Goal: Information Seeking & Learning: Learn about a topic

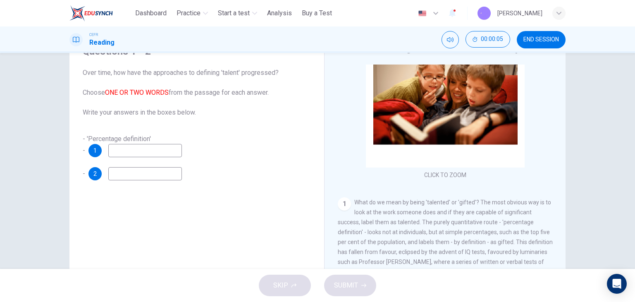
scroll to position [83, 0]
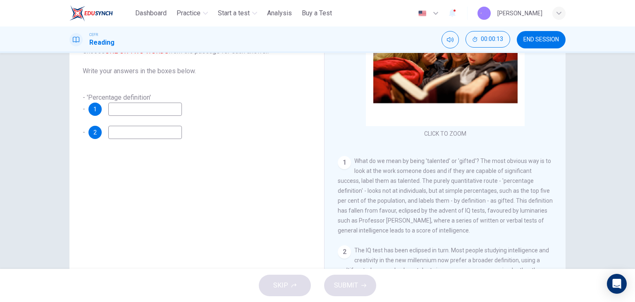
drag, startPoint x: 445, startPoint y: 184, endPoint x: 455, endPoint y: 186, distance: 9.7
click at [455, 186] on div "1 What do we mean by being 'talented' or 'gifted'? The most obvious way is to l…" at bounding box center [445, 195] width 215 height 79
click at [456, 184] on span "What do we mean by being 'talented' or 'gifted'? The most obvious way is to loo…" at bounding box center [445, 196] width 215 height 76
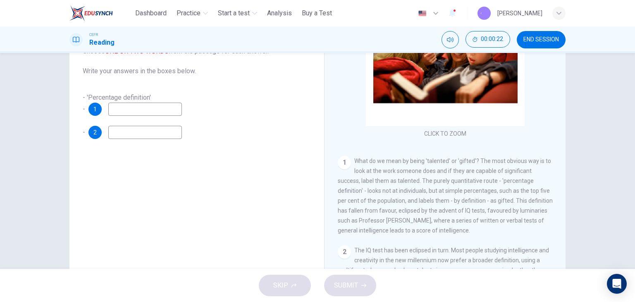
click at [153, 136] on input at bounding box center [145, 132] width 74 height 13
type input "******"
click at [157, 108] on input at bounding box center [145, 109] width 74 height 13
type input "**********"
click at [343, 285] on span "SUBMIT" at bounding box center [346, 286] width 24 height 12
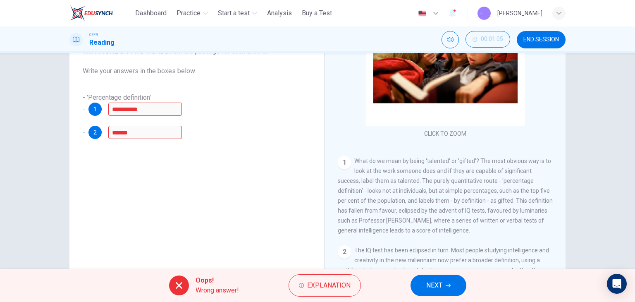
drag, startPoint x: 385, startPoint y: 182, endPoint x: 400, endPoint y: 196, distance: 20.5
click at [397, 196] on div "1 What do we mean by being 'talented' or 'gifted'? The most obvious way is to l…" at bounding box center [445, 195] width 215 height 79
click at [399, 196] on div "1 What do we mean by being 'talented' or 'gifted'? The most obvious way is to l…" at bounding box center [445, 195] width 215 height 79
click at [334, 287] on span "Explanation" at bounding box center [328, 286] width 43 height 12
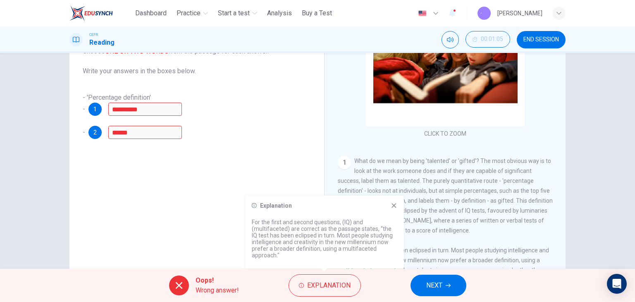
click at [318, 234] on p "For the first and second questions, (IQ) and (multifaceted) are correct as the …" at bounding box center [325, 239] width 146 height 40
click at [395, 207] on icon at bounding box center [394, 205] width 7 height 7
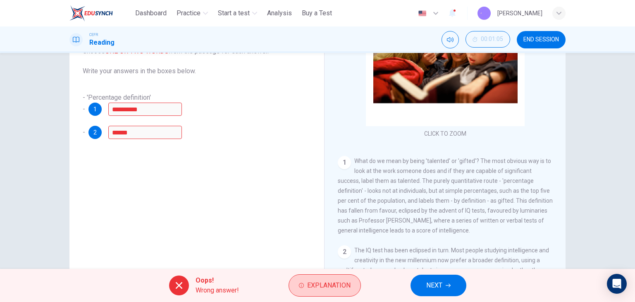
click at [333, 287] on span "Explanation" at bounding box center [328, 286] width 43 height 12
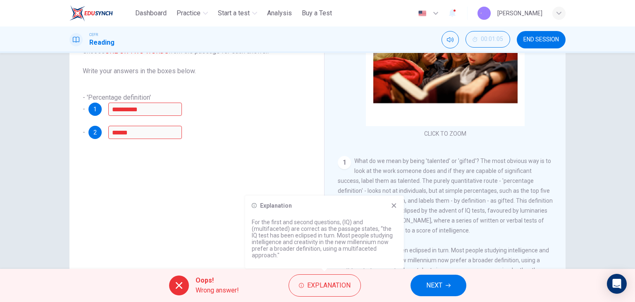
click at [395, 204] on icon at bounding box center [394, 205] width 7 height 7
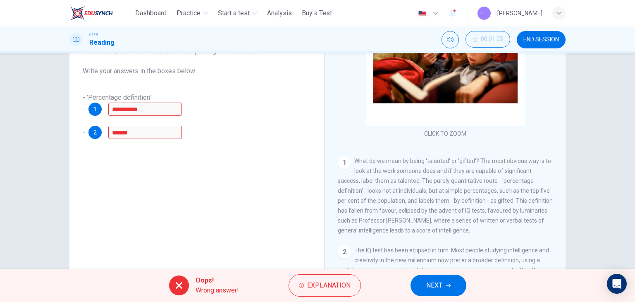
click at [348, 257] on div "2" at bounding box center [344, 251] width 13 height 13
drag, startPoint x: 352, startPoint y: 251, endPoint x: 373, endPoint y: 254, distance: 21.3
click at [373, 254] on span "The IQ test has been eclipsed in turn. Most people studying intelligence and cr…" at bounding box center [445, 285] width 215 height 76
click at [435, 291] on button "NEXT" at bounding box center [439, 286] width 56 height 22
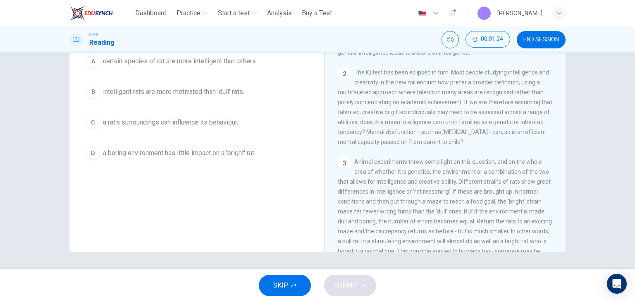
scroll to position [207, 0]
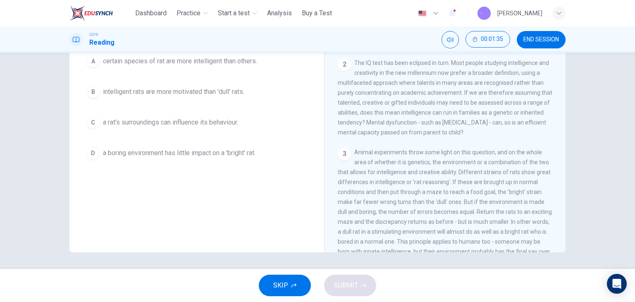
click at [450, 187] on span "Animal experiments throw some light on this question, and on the whole area of …" at bounding box center [445, 207] width 214 height 116
drag, startPoint x: 358, startPoint y: 202, endPoint x: 385, endPoint y: 199, distance: 27.0
click at [383, 200] on div "3 Animal experiments throw some light on this question, and on the whole area o…" at bounding box center [445, 206] width 215 height 119
click at [384, 199] on span "Animal experiments throw some light on this question, and on the whole area of …" at bounding box center [445, 207] width 214 height 116
drag, startPoint x: 339, startPoint y: 221, endPoint x: 471, endPoint y: 217, distance: 131.6
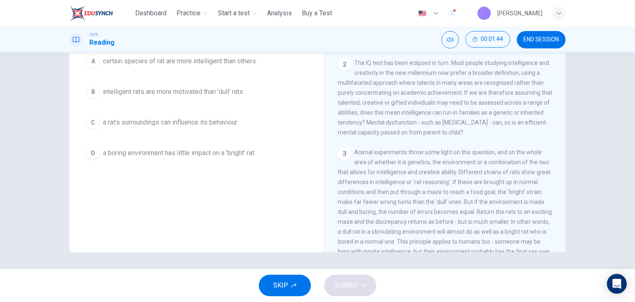
click at [471, 217] on span "Animal experiments throw some light on this question, and on the whole area of …" at bounding box center [445, 207] width 214 height 116
drag, startPoint x: 473, startPoint y: 218, endPoint x: 532, endPoint y: 220, distance: 58.8
click at [532, 220] on span "Animal experiments throw some light on this question, and on the whole area of …" at bounding box center [445, 207] width 214 height 116
drag, startPoint x: 531, startPoint y: 222, endPoint x: 458, endPoint y: 231, distance: 73.7
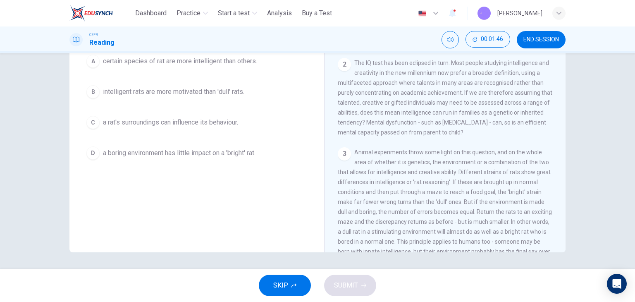
click at [529, 224] on div "3 Animal experiments throw some light on this question, and on the whole area o…" at bounding box center [445, 206] width 215 height 119
drag, startPoint x: 342, startPoint y: 232, endPoint x: 402, endPoint y: 232, distance: 59.6
click at [400, 232] on div "3 Animal experiments throw some light on this question, and on the whole area o…" at bounding box center [445, 206] width 215 height 119
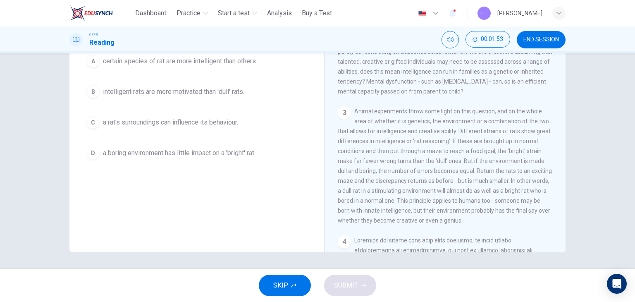
scroll to position [248, 0]
drag, startPoint x: 412, startPoint y: 208, endPoint x: 469, endPoint y: 206, distance: 57.1
click at [469, 206] on span "Animal experiments throw some light on this question, and on the whole area of …" at bounding box center [445, 166] width 214 height 116
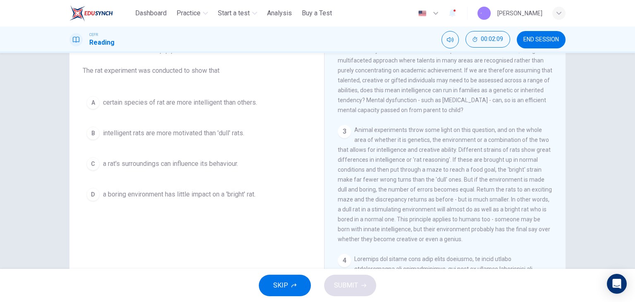
scroll to position [290, 0]
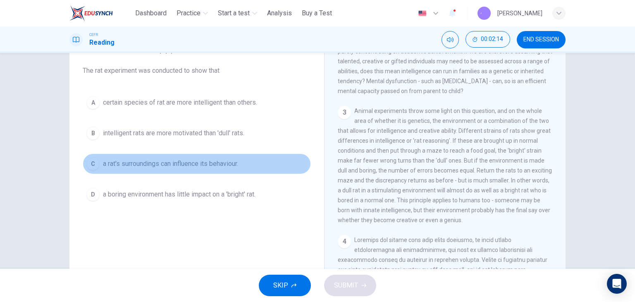
click at [169, 161] on span "a rat's surroundings can influence its behaviour." at bounding box center [170, 164] width 135 height 10
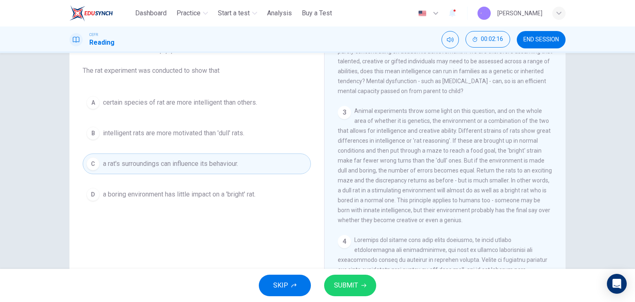
drag, startPoint x: 456, startPoint y: 148, endPoint x: 462, endPoint y: 151, distance: 7.2
click at [462, 151] on div "3 Animal experiments throw some light on this question, and on the whole area o…" at bounding box center [445, 165] width 215 height 119
drag, startPoint x: 384, startPoint y: 159, endPoint x: 519, endPoint y: 165, distance: 135.4
click at [519, 165] on span "Animal experiments throw some light on this question, and on the whole area of …" at bounding box center [445, 166] width 214 height 116
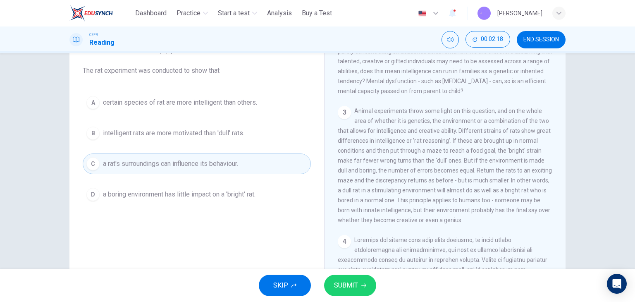
click at [519, 165] on span "Animal experiments throw some light on this question, and on the whole area of …" at bounding box center [445, 166] width 214 height 116
drag, startPoint x: 498, startPoint y: 159, endPoint x: 444, endPoint y: 176, distance: 56.3
click at [462, 174] on span "Animal experiments throw some light on this question, and on the whole area of …" at bounding box center [445, 166] width 214 height 116
drag, startPoint x: 444, startPoint y: 176, endPoint x: 389, endPoint y: 175, distance: 55.0
click at [438, 176] on span "Animal experiments throw some light on this question, and on the whole area of …" at bounding box center [445, 166] width 214 height 116
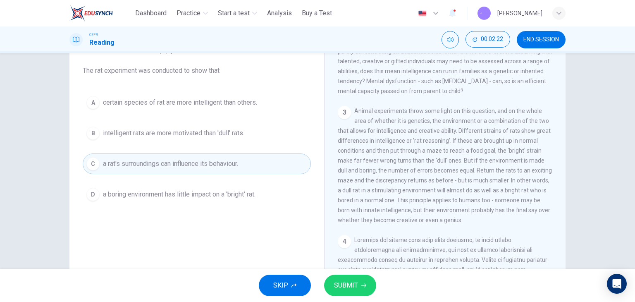
drag, startPoint x: 381, startPoint y: 172, endPoint x: 424, endPoint y: 170, distance: 42.3
click at [424, 170] on div "3 Animal experiments throw some light on this question, and on the whole area o…" at bounding box center [445, 165] width 215 height 119
click at [424, 170] on span "Animal experiments throw some light on this question, and on the whole area of …" at bounding box center [445, 166] width 214 height 116
drag, startPoint x: 361, startPoint y: 188, endPoint x: 392, endPoint y: 181, distance: 32.2
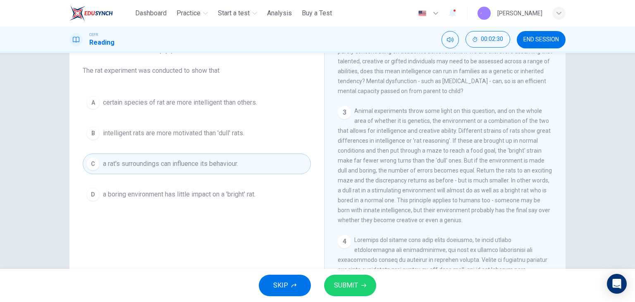
click at [375, 184] on span "Animal experiments throw some light on this question, and on the whole area of …" at bounding box center [445, 166] width 214 height 116
drag, startPoint x: 392, startPoint y: 181, endPoint x: 407, endPoint y: 179, distance: 14.6
click at [398, 180] on div "3 Animal experiments throw some light on this question, and on the whole area o…" at bounding box center [445, 165] width 215 height 119
drag, startPoint x: 347, startPoint y: 196, endPoint x: 488, endPoint y: 200, distance: 141.1
click at [488, 200] on span "Animal experiments throw some light on this question, and on the whole area of …" at bounding box center [445, 166] width 214 height 116
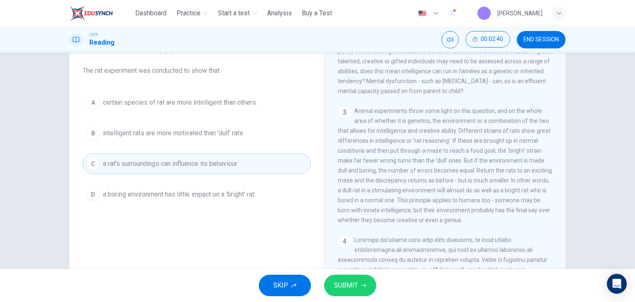
click at [491, 199] on span "Animal experiments throw some light on this question, and on the whole area of …" at bounding box center [445, 166] width 214 height 116
click at [494, 199] on span "Animal experiments throw some light on this question, and on the whole area of …" at bounding box center [445, 166] width 214 height 116
click at [347, 282] on span "SUBMIT" at bounding box center [346, 286] width 24 height 12
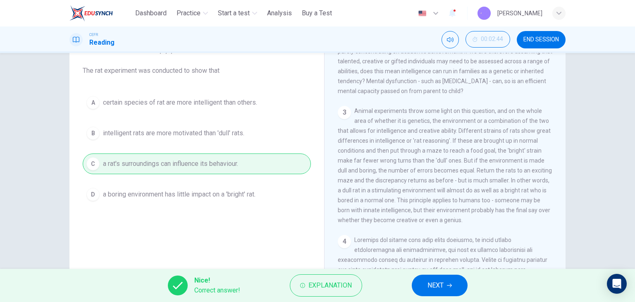
click at [445, 282] on button "NEXT" at bounding box center [440, 286] width 56 height 22
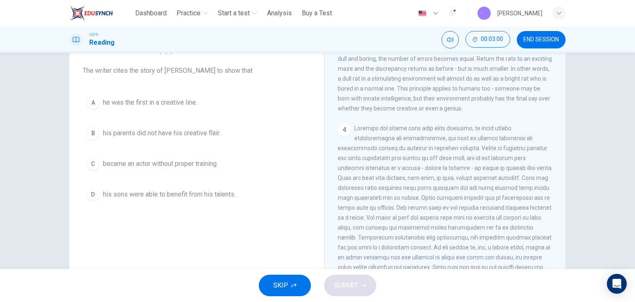
scroll to position [414, 0]
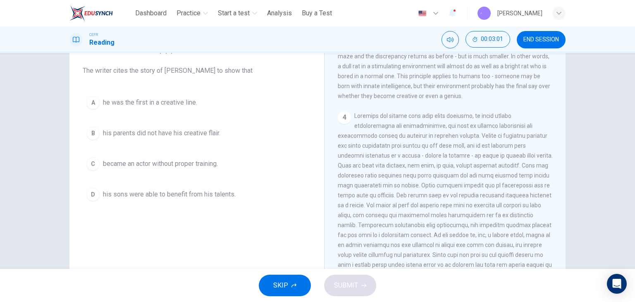
drag, startPoint x: 409, startPoint y: 123, endPoint x: 419, endPoint y: 125, distance: 10.1
click at [418, 125] on span at bounding box center [445, 194] width 215 height 165
click at [419, 125] on span at bounding box center [445, 194] width 215 height 165
drag, startPoint x: 415, startPoint y: 132, endPoint x: 424, endPoint y: 138, distance: 10.9
click at [424, 138] on span at bounding box center [445, 194] width 215 height 165
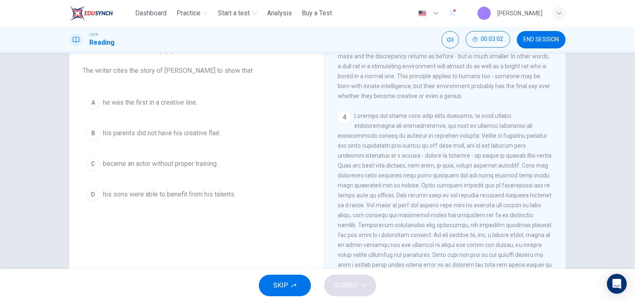
click at [424, 138] on span at bounding box center [445, 194] width 215 height 165
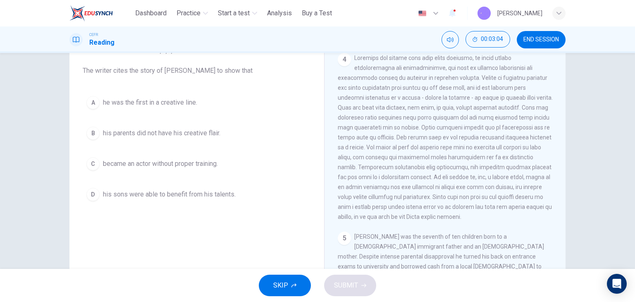
scroll to position [496, 0]
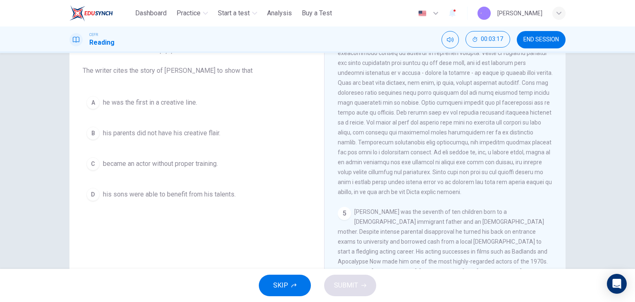
drag, startPoint x: 391, startPoint y: 73, endPoint x: 439, endPoint y: 74, distance: 47.6
click at [438, 74] on span at bounding box center [445, 112] width 215 height 165
drag, startPoint x: 367, startPoint y: 156, endPoint x: 510, endPoint y: 161, distance: 142.4
click at [507, 163] on span at bounding box center [445, 112] width 215 height 165
click at [509, 161] on div "4" at bounding box center [445, 112] width 215 height 169
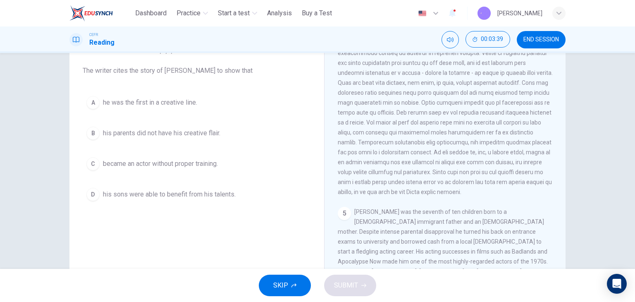
drag, startPoint x: 376, startPoint y: 170, endPoint x: 397, endPoint y: 169, distance: 21.1
click at [397, 169] on div "4" at bounding box center [445, 112] width 215 height 169
click at [400, 169] on div "4" at bounding box center [445, 112] width 215 height 169
drag, startPoint x: 409, startPoint y: 167, endPoint x: 473, endPoint y: 174, distance: 64.5
click at [471, 175] on span at bounding box center [445, 112] width 215 height 165
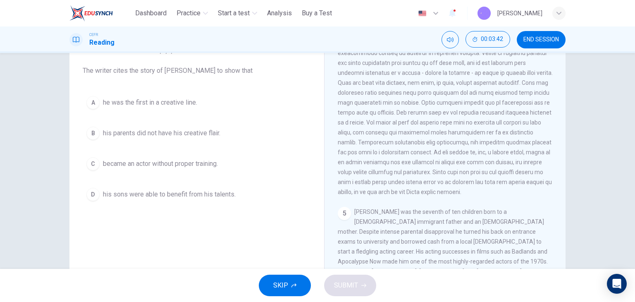
click at [476, 173] on span at bounding box center [445, 112] width 215 height 165
drag, startPoint x: 361, startPoint y: 176, endPoint x: 508, endPoint y: 168, distance: 147.9
click at [508, 168] on span at bounding box center [445, 112] width 215 height 165
drag, startPoint x: 508, startPoint y: 168, endPoint x: 478, endPoint y: 171, distance: 30.4
click at [509, 168] on span at bounding box center [445, 112] width 215 height 165
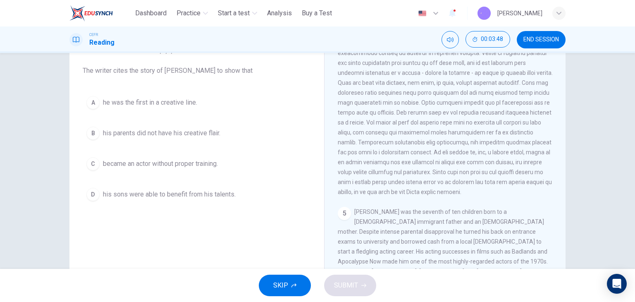
drag, startPoint x: 412, startPoint y: 188, endPoint x: 471, endPoint y: 192, distance: 59.3
click at [474, 190] on div "4" at bounding box center [445, 112] width 215 height 169
click at [474, 191] on div "4" at bounding box center [445, 112] width 215 height 169
drag, startPoint x: 397, startPoint y: 191, endPoint x: 436, endPoint y: 195, distance: 39.1
click at [436, 195] on div "4" at bounding box center [445, 112] width 215 height 169
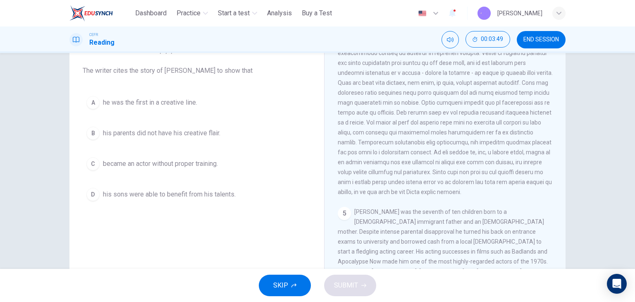
click at [437, 195] on span at bounding box center [445, 112] width 215 height 165
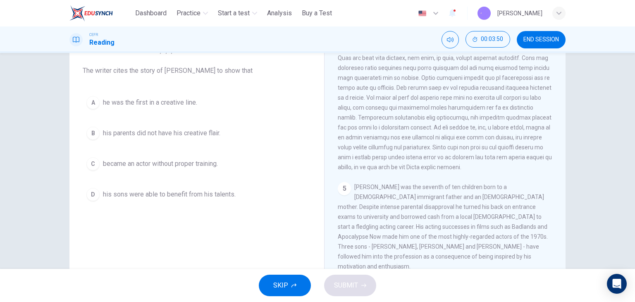
scroll to position [538, 0]
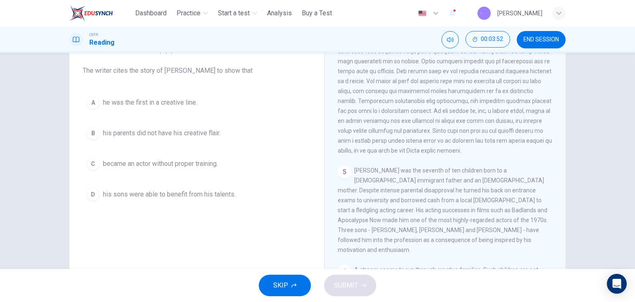
drag, startPoint x: 416, startPoint y: 159, endPoint x: 413, endPoint y: 165, distance: 6.3
click at [416, 156] on div "4" at bounding box center [445, 71] width 215 height 169
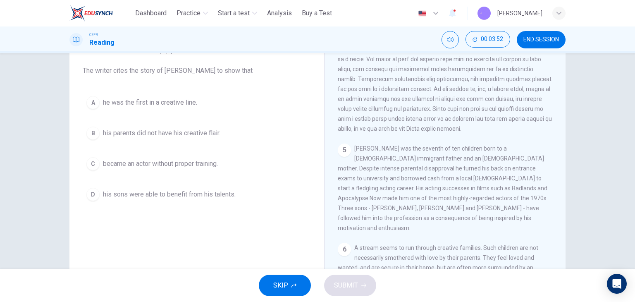
scroll to position [579, 0]
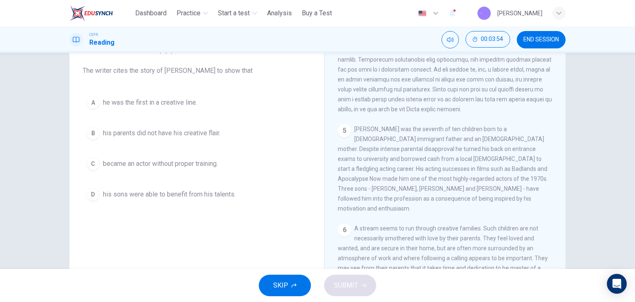
drag, startPoint x: 402, startPoint y: 147, endPoint x: 529, endPoint y: 146, distance: 127.0
click at [529, 146] on span "Martin Sheen was the seventh of ten children born to a Spanish immigrant father…" at bounding box center [443, 169] width 210 height 86
drag, startPoint x: 417, startPoint y: 155, endPoint x: 385, endPoint y: 167, distance: 33.9
click at [385, 167] on div "5 Martin Sheen was the seventh of ten children born to a Spanish immigrant fath…" at bounding box center [445, 168] width 215 height 89
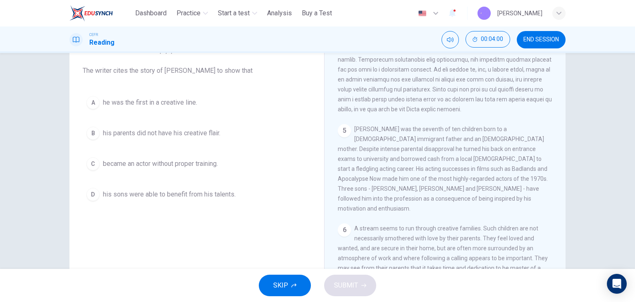
drag, startPoint x: 353, startPoint y: 167, endPoint x: 507, endPoint y: 167, distance: 153.9
click at [507, 167] on span "Martin Sheen was the seventh of ten children born to a Spanish immigrant father…" at bounding box center [443, 169] width 210 height 86
drag, startPoint x: 363, startPoint y: 180, endPoint x: 416, endPoint y: 178, distance: 53.4
click at [416, 178] on div "5 Martin Sheen was the seventh of ten children born to a Spanish immigrant fath…" at bounding box center [445, 168] width 215 height 89
drag, startPoint x: 416, startPoint y: 178, endPoint x: 503, endPoint y: 178, distance: 86.4
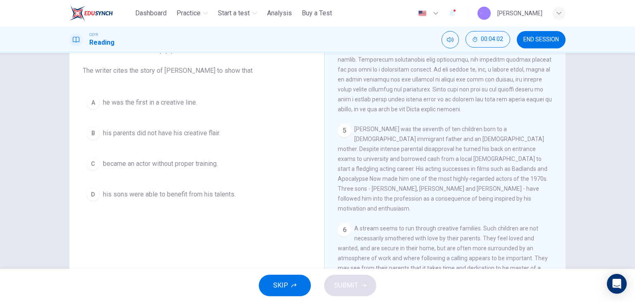
click at [503, 178] on div "5 Martin Sheen was the seventh of ten children born to a Spanish immigrant fath…" at bounding box center [445, 168] width 215 height 89
drag, startPoint x: 361, startPoint y: 176, endPoint x: 495, endPoint y: 171, distance: 134.5
click at [495, 171] on span "Martin Sheen was the seventh of ten children born to a Spanish immigrant father…" at bounding box center [443, 169] width 210 height 86
drag, startPoint x: 349, startPoint y: 193, endPoint x: 366, endPoint y: 192, distance: 16.1
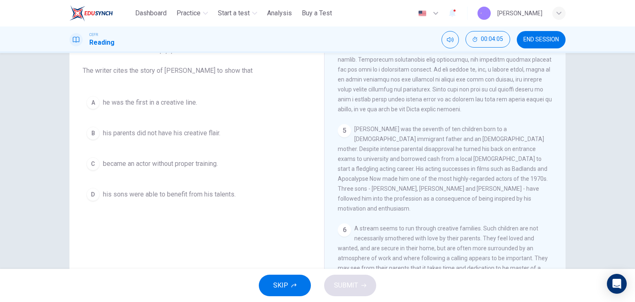
click at [357, 192] on span "Martin Sheen was the seventh of ten children born to a Spanish immigrant father…" at bounding box center [443, 169] width 210 height 86
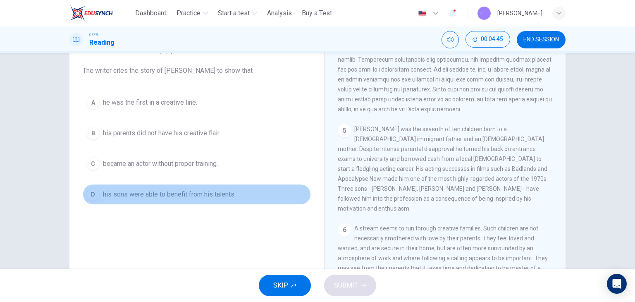
click at [150, 195] on span "his sons were able to benefit from his talents." at bounding box center [169, 194] width 133 height 10
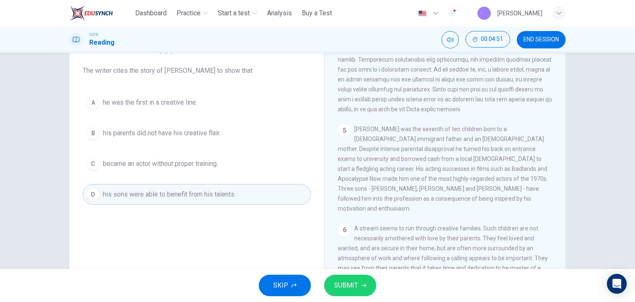
click at [342, 282] on span "SUBMIT" at bounding box center [346, 286] width 24 height 12
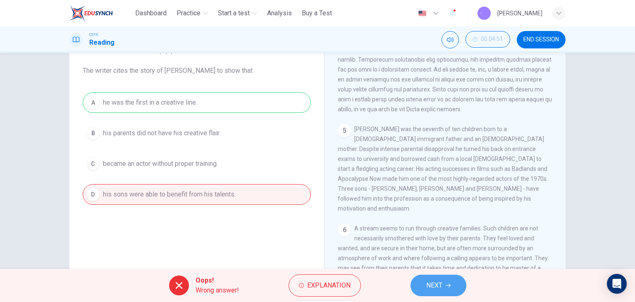
click at [441, 287] on span "NEXT" at bounding box center [434, 286] width 16 height 12
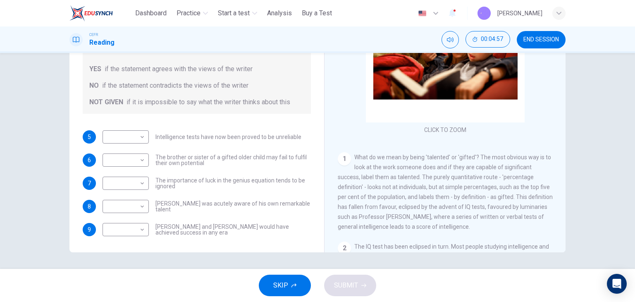
scroll to position [41, 0]
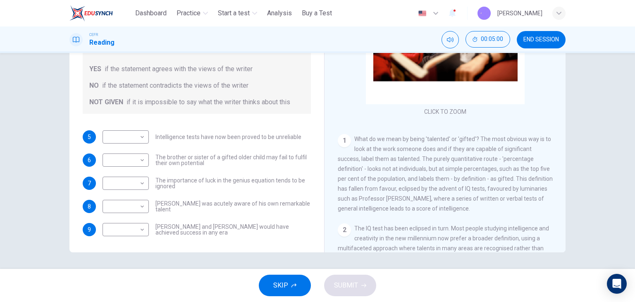
click at [447, 201] on span "What do we mean by being 'talented' or 'gifted'? The most obvious way is to loo…" at bounding box center [445, 174] width 215 height 76
drag, startPoint x: 392, startPoint y: 212, endPoint x: 441, endPoint y: 215, distance: 48.9
click at [441, 213] on div "1 What do we mean by being 'talented' or 'gifted'? The most obvious way is to l…" at bounding box center [445, 173] width 215 height 79
click at [124, 129] on body "This site uses cookies, as explained in our Privacy Policy . If you agree to th…" at bounding box center [317, 151] width 635 height 302
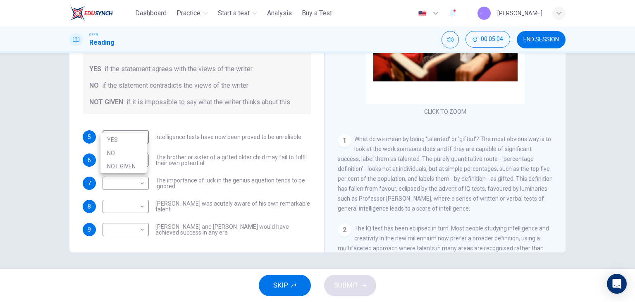
click at [133, 155] on li "NO" at bounding box center [123, 152] width 46 height 13
type input "**"
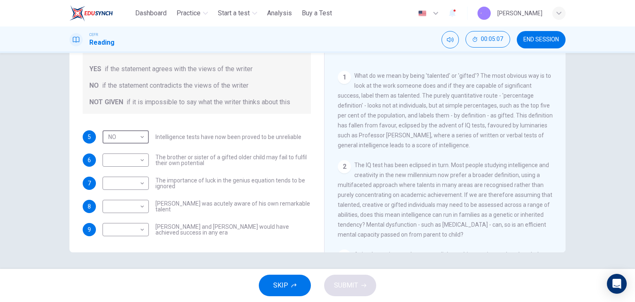
scroll to position [124, 0]
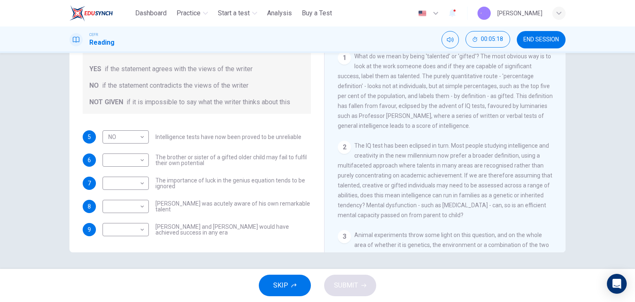
drag, startPoint x: 387, startPoint y: 168, endPoint x: 436, endPoint y: 174, distance: 49.6
click at [436, 174] on div "2 The IQ test has been eclipsed in turn. Most people studying intelligence and …" at bounding box center [445, 180] width 215 height 79
drag, startPoint x: 428, startPoint y: 179, endPoint x: 452, endPoint y: 191, distance: 26.3
click at [452, 191] on span "The IQ test has been eclipsed in turn. Most people studying intelligence and cr…" at bounding box center [445, 180] width 215 height 76
drag, startPoint x: 375, startPoint y: 188, endPoint x: 460, endPoint y: 194, distance: 85.5
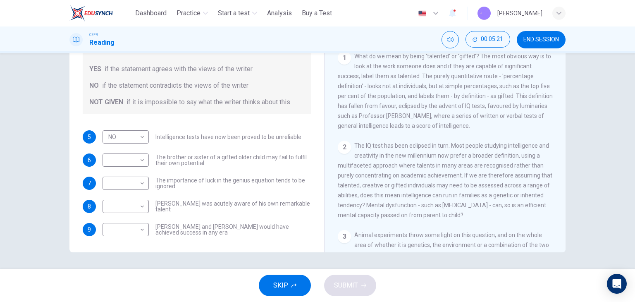
click at [460, 194] on div "2 The IQ test has been eclipsed in turn. Most people studying intelligence and …" at bounding box center [445, 180] width 215 height 79
drag, startPoint x: 355, startPoint y: 203, endPoint x: 364, endPoint y: 203, distance: 9.1
click at [364, 203] on div "2 The IQ test has been eclipsed in turn. Most people studying intelligence and …" at bounding box center [445, 180] width 215 height 79
drag, startPoint x: 366, startPoint y: 212, endPoint x: 386, endPoint y: 212, distance: 20.3
click at [386, 212] on span "The IQ test has been eclipsed in turn. Most people studying intelligence and cr…" at bounding box center [445, 180] width 215 height 76
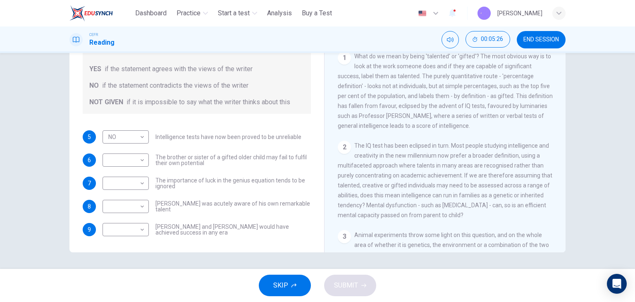
click at [394, 199] on span "The IQ test has been eclipsed in turn. Most people studying intelligence and cr…" at bounding box center [445, 180] width 215 height 76
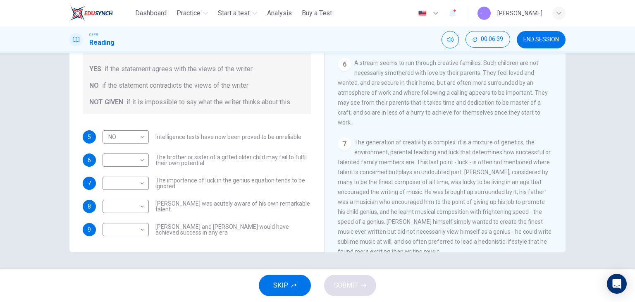
scroll to position [744, 0]
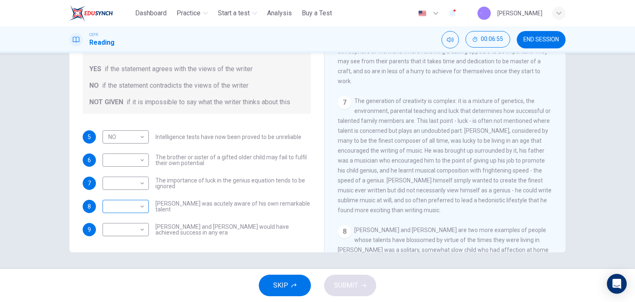
click at [119, 203] on body "This site uses cookies, as explained in our Privacy Policy . If you agree to th…" at bounding box center [317, 151] width 635 height 302
click at [127, 216] on li "NO" at bounding box center [123, 222] width 46 height 13
type input "**"
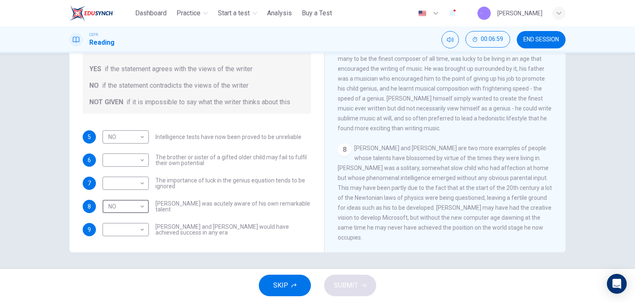
scroll to position [833, 0]
click at [123, 213] on body "This site uses cookies, as explained in our Privacy Policy . If you agree to th…" at bounding box center [317, 151] width 635 height 302
click at [126, 259] on li "NOT GIVEN" at bounding box center [123, 258] width 46 height 13
drag, startPoint x: 423, startPoint y: 165, endPoint x: 456, endPoint y: 160, distance: 33.9
click at [456, 160] on div "8 Albert Einstein and Bill Gates are two more examples of people whose talents …" at bounding box center [445, 192] width 215 height 99
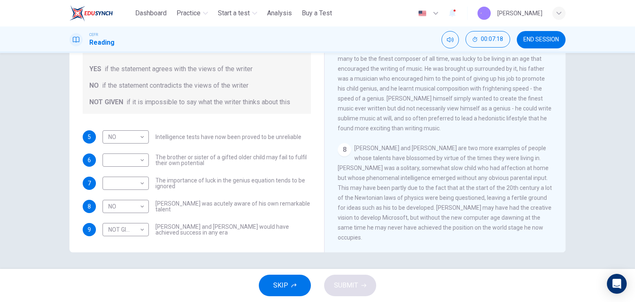
click at [352, 169] on div "8 Albert Einstein and Bill Gates are two more examples of people whose talents …" at bounding box center [445, 192] width 215 height 99
click at [361, 163] on span "Albert Einstein and Bill Gates are two more examples of people whose talents ha…" at bounding box center [445, 193] width 214 height 96
click at [108, 227] on body "This site uses cookies, as explained in our Privacy Policy . If you agree to th…" at bounding box center [317, 151] width 635 height 302
click at [115, 250] on li "NO" at bounding box center [125, 245] width 51 height 13
type input "**"
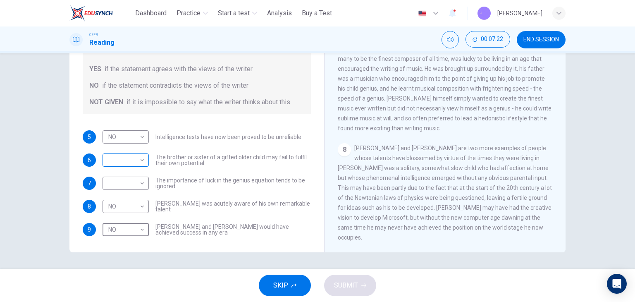
click at [135, 148] on body "This site uses cookies, as explained in our Privacy Policy . If you agree to th…" at bounding box center [317, 151] width 635 height 302
click at [134, 162] on li "YES" at bounding box center [123, 162] width 46 height 13
type input "***"
click at [130, 169] on body "This site uses cookies, as explained in our Privacy Policy . If you agree to th…" at bounding box center [317, 151] width 635 height 302
click at [124, 215] on li "NOT GIVEN" at bounding box center [123, 212] width 46 height 13
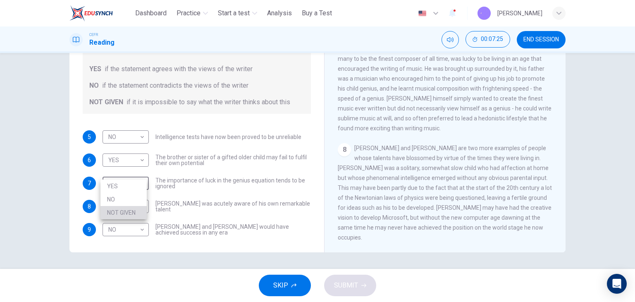
type input "*********"
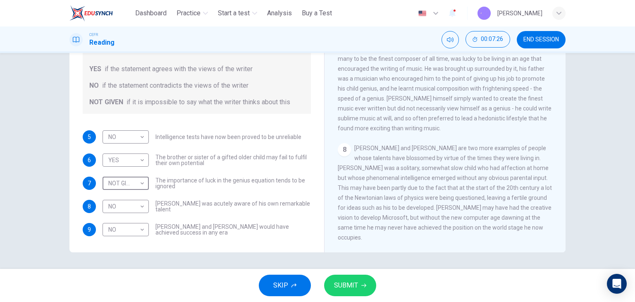
click at [354, 281] on span "SUBMIT" at bounding box center [346, 286] width 24 height 12
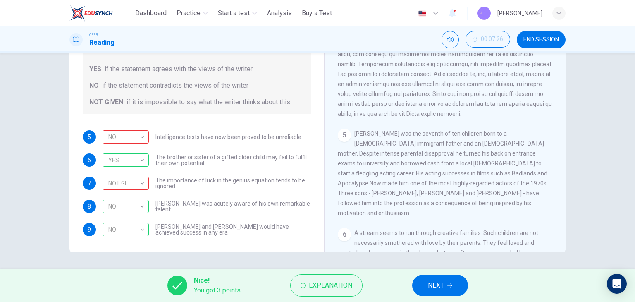
scroll to position [620, 0]
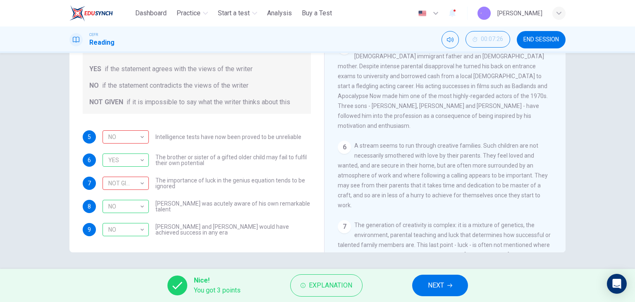
click at [439, 283] on span "NEXT" at bounding box center [436, 286] width 16 height 12
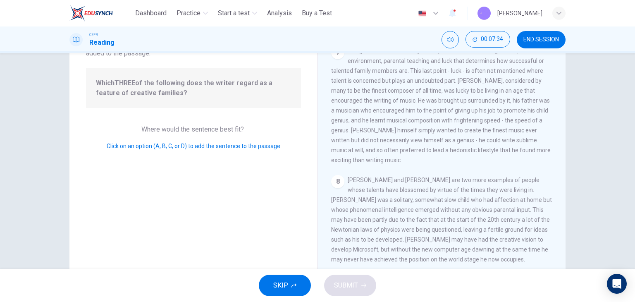
scroll to position [105, 0]
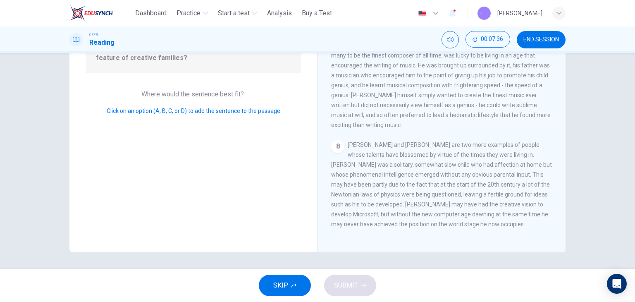
drag, startPoint x: 163, startPoint y: 112, endPoint x: 180, endPoint y: 113, distance: 17.4
click at [179, 113] on span "Click on an option (A, B, C, or D) to add the sentence to the passage" at bounding box center [194, 111] width 174 height 7
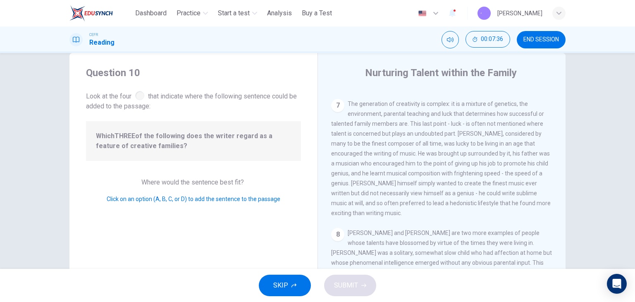
scroll to position [0, 0]
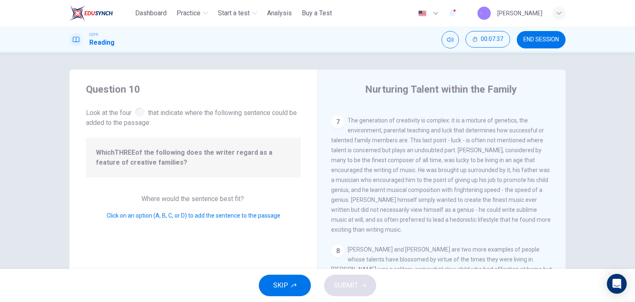
click at [121, 154] on b "THREE" at bounding box center [125, 152] width 21 height 8
drag, startPoint x: 137, startPoint y: 108, endPoint x: 144, endPoint y: 110, distance: 6.4
click at [142, 110] on div at bounding box center [139, 112] width 9 height 9
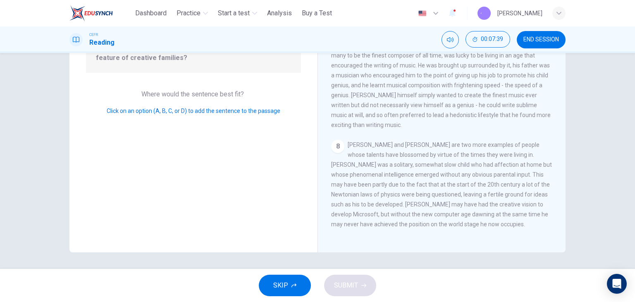
click at [335, 143] on div "8" at bounding box center [337, 146] width 13 height 13
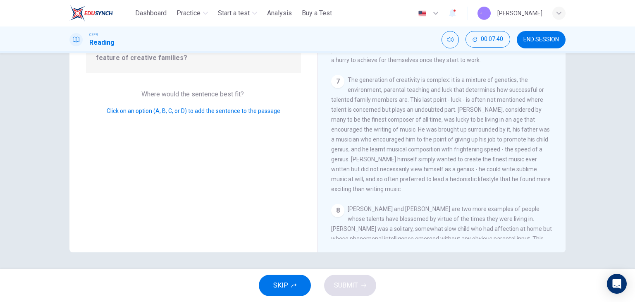
scroll to position [496, 0]
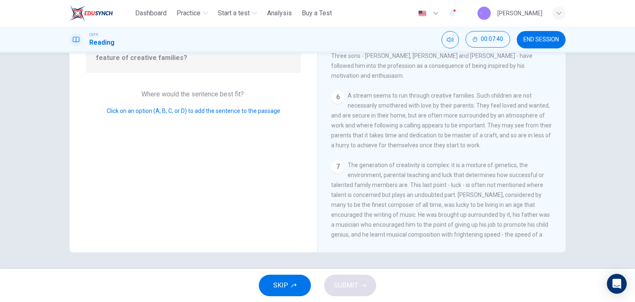
click at [339, 173] on div "7" at bounding box center [337, 166] width 13 height 13
click at [331, 103] on div "6" at bounding box center [337, 97] width 13 height 13
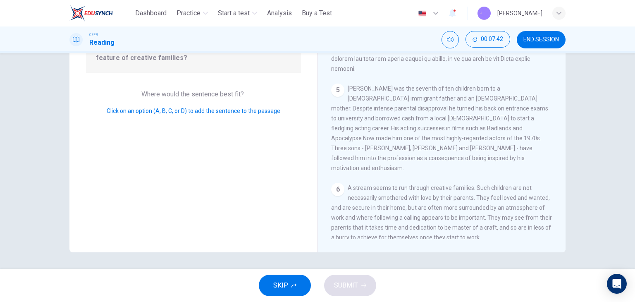
scroll to position [372, 0]
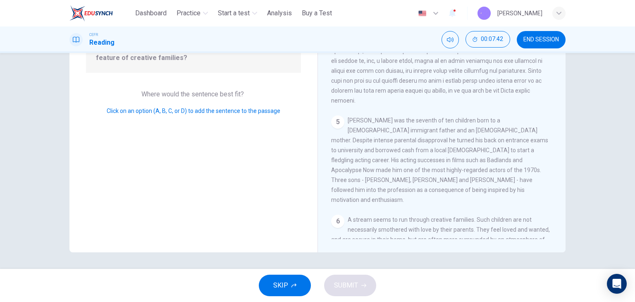
click at [333, 130] on div "1 What do we mean by being 'talented' or 'gifted'? The most obvious way is to l…" at bounding box center [447, 120] width 232 height 238
click at [335, 129] on div "5" at bounding box center [337, 121] width 13 height 13
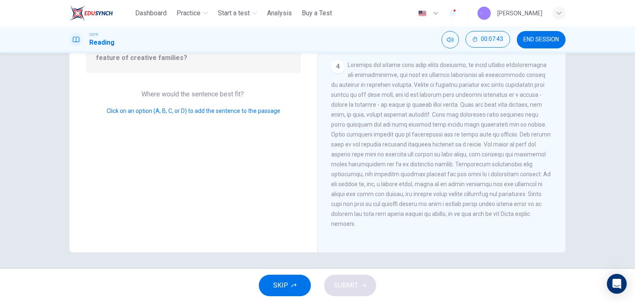
scroll to position [248, 0]
click at [342, 133] on span at bounding box center [441, 144] width 220 height 165
click at [334, 74] on div "4" at bounding box center [337, 67] width 13 height 13
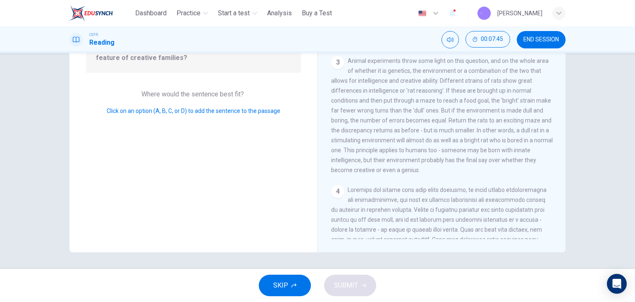
click at [361, 121] on div "3 Animal experiments throw some light on this question, and on the whole area o…" at bounding box center [442, 115] width 222 height 119
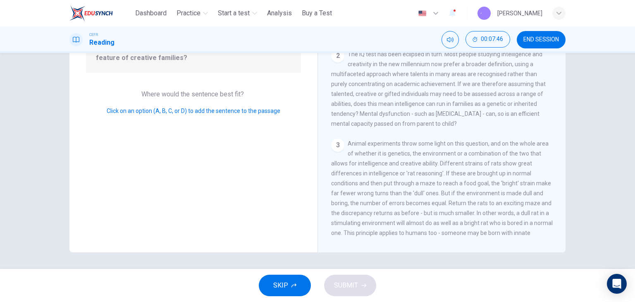
click at [357, 122] on div "2 The IQ test has been eclipsed in turn. Most people studying intelligence and …" at bounding box center [442, 88] width 222 height 79
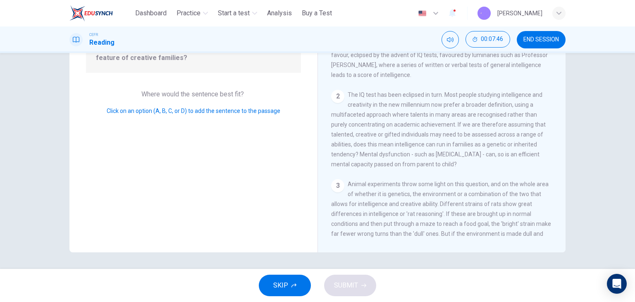
scroll to position [0, 0]
click at [358, 117] on span "The IQ test has been eclipsed in turn. Most people studying intelligence and cr…" at bounding box center [438, 130] width 215 height 76
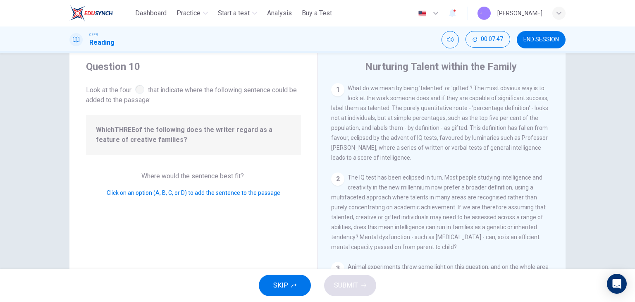
scroll to position [22, 0]
drag, startPoint x: 145, startPoint y: 95, endPoint x: 172, endPoint y: 121, distance: 38.0
click at [163, 109] on div "Question 10 Look at the four that indicate where the following sentence could b…" at bounding box center [193, 191] width 248 height 287
click at [170, 119] on div "Question 10 Look at the four that indicate where the following sentence could b…" at bounding box center [193, 191] width 248 height 287
drag, startPoint x: 175, startPoint y: 129, endPoint x: 286, endPoint y: 118, distance: 111.7
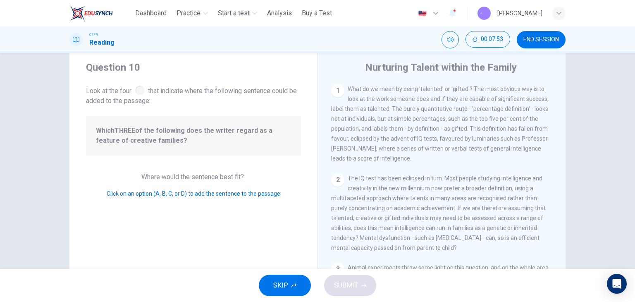
click at [280, 120] on div "Which THREE of the following does the writer regard as a feature of creative fa…" at bounding box center [193, 136] width 215 height 40
click at [538, 45] on button "END SESSION" at bounding box center [541, 39] width 49 height 17
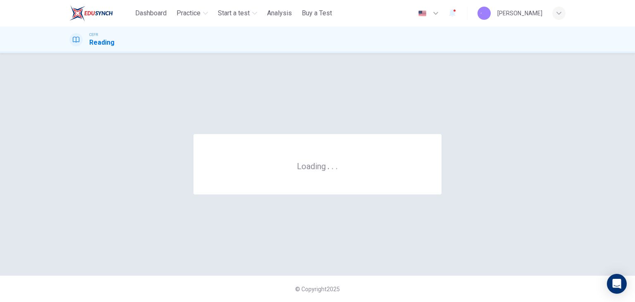
scroll to position [0, 0]
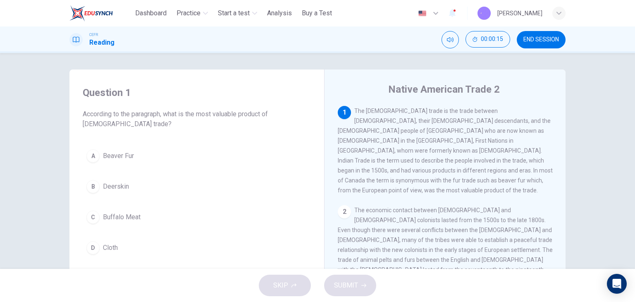
drag, startPoint x: 416, startPoint y: 166, endPoint x: 432, endPoint y: 165, distance: 16.2
click at [428, 167] on div "1 The [DEMOGRAPHIC_DATA] trade is the trade between [DEMOGRAPHIC_DATA], their […" at bounding box center [445, 150] width 215 height 89
drag, startPoint x: 444, startPoint y: 165, endPoint x: 459, endPoint y: 163, distance: 15.6
click at [459, 163] on span "The [DEMOGRAPHIC_DATA] trade is the trade between [DEMOGRAPHIC_DATA], their [DE…" at bounding box center [445, 151] width 215 height 86
drag, startPoint x: 366, startPoint y: 179, endPoint x: 458, endPoint y: 180, distance: 92.6
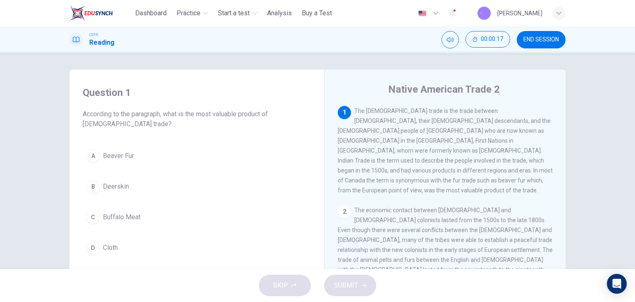
click at [458, 180] on div "1 The [DEMOGRAPHIC_DATA] trade is the trade between [DEMOGRAPHIC_DATA], their […" at bounding box center [445, 150] width 215 height 89
drag, startPoint x: 404, startPoint y: 176, endPoint x: 409, endPoint y: 175, distance: 4.6
click at [409, 175] on span "The [DEMOGRAPHIC_DATA] trade is the trade between [DEMOGRAPHIC_DATA], their [DE…" at bounding box center [445, 151] width 215 height 86
click at [144, 154] on button "A Beaver Fur" at bounding box center [197, 156] width 228 height 21
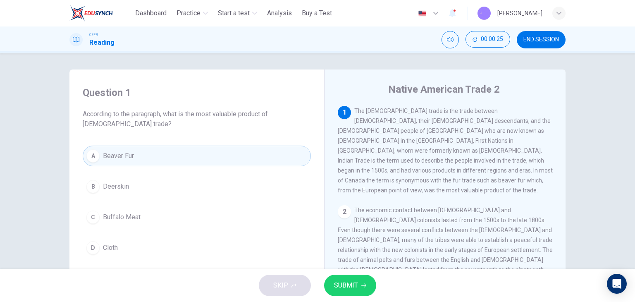
click at [349, 283] on span "SUBMIT" at bounding box center [346, 286] width 24 height 12
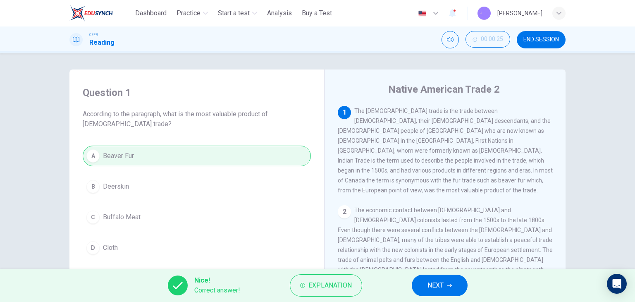
click at [445, 283] on button "NEXT" at bounding box center [440, 286] width 56 height 22
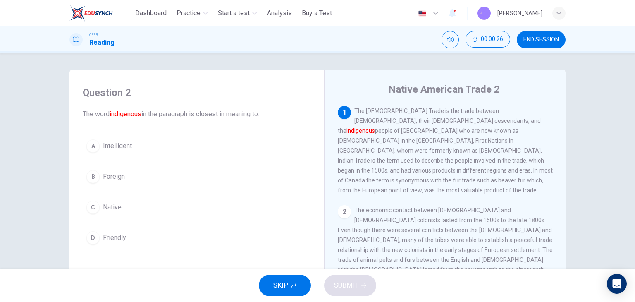
click at [164, 207] on button "C Native" at bounding box center [197, 207] width 228 height 21
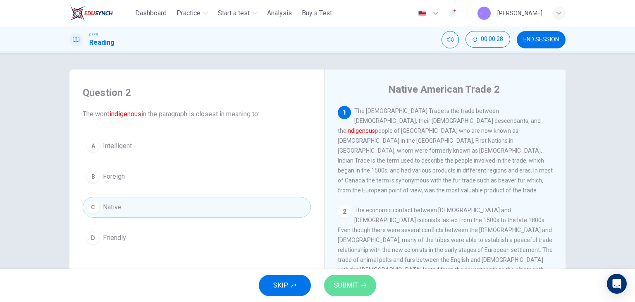
click at [349, 285] on span "SUBMIT" at bounding box center [346, 286] width 24 height 12
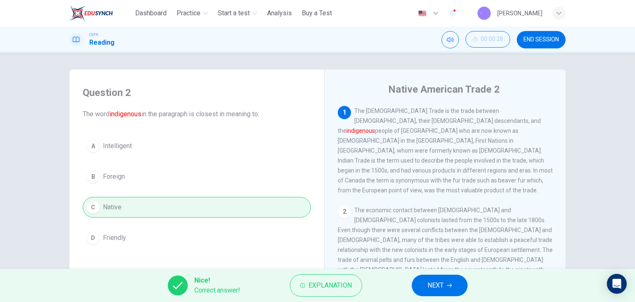
click at [443, 292] on button "NEXT" at bounding box center [440, 286] width 56 height 22
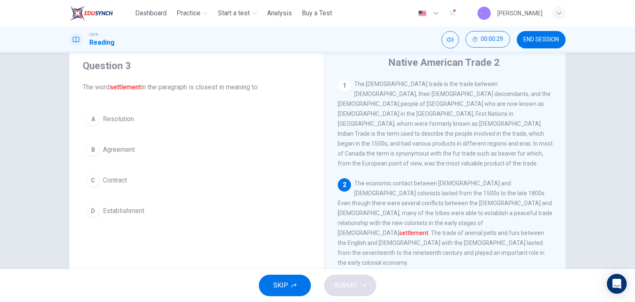
scroll to position [41, 0]
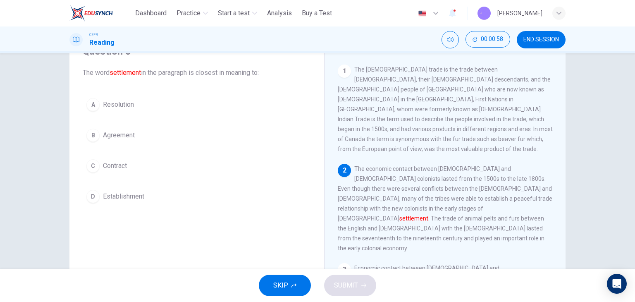
click at [128, 128] on button "B Agreement" at bounding box center [197, 135] width 228 height 21
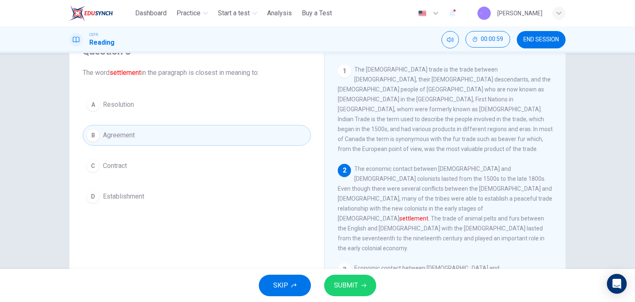
click at [347, 273] on div "SKIP SUBMIT" at bounding box center [317, 285] width 635 height 33
click at [352, 282] on span "SUBMIT" at bounding box center [346, 286] width 24 height 12
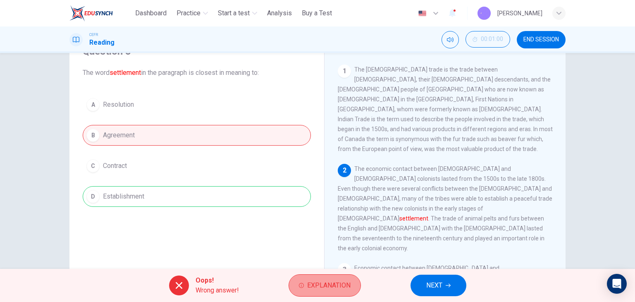
click at [311, 293] on button "Explanation" at bounding box center [325, 285] width 72 height 22
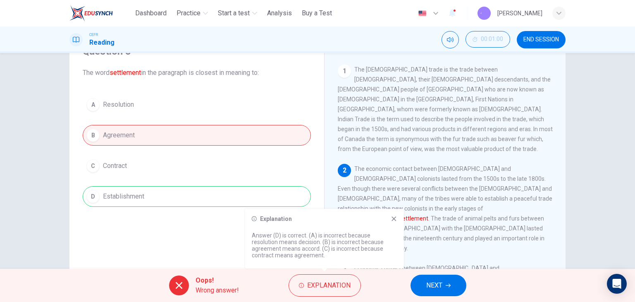
click at [428, 278] on button "NEXT" at bounding box center [439, 286] width 56 height 22
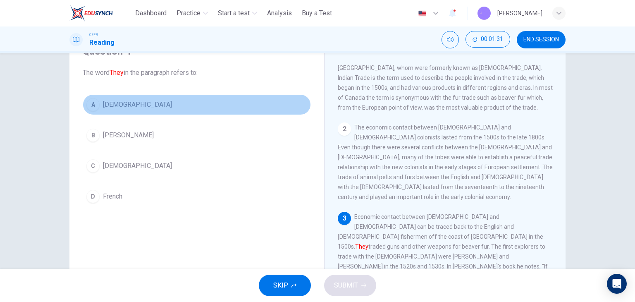
click at [164, 100] on button "A [DEMOGRAPHIC_DATA]" at bounding box center [197, 104] width 228 height 21
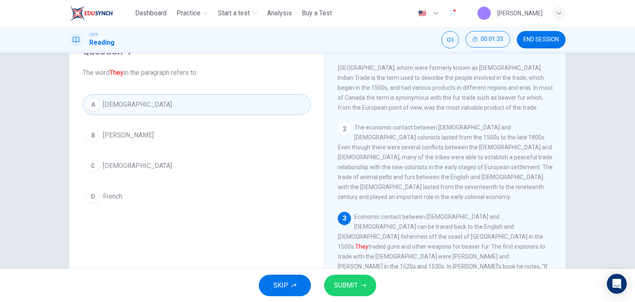
click at [348, 275] on button "SUBMIT" at bounding box center [350, 286] width 52 height 22
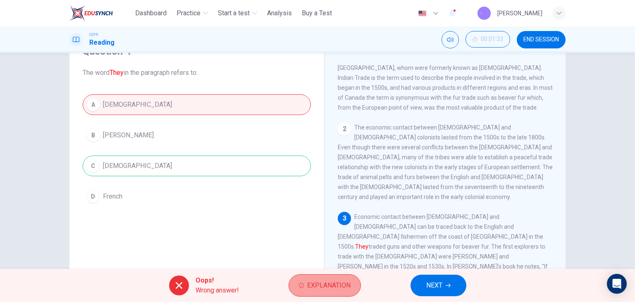
click at [335, 280] on span "Explanation" at bounding box center [328, 286] width 43 height 12
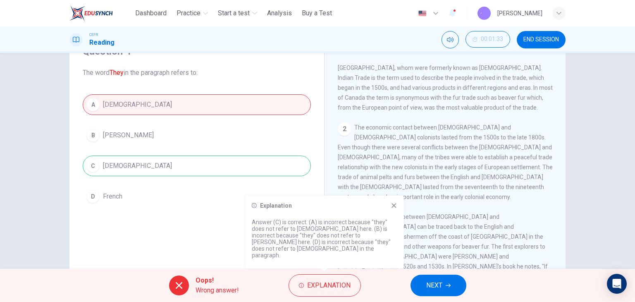
click at [413, 228] on div "3 Economic contact between [DEMOGRAPHIC_DATA] and [DEMOGRAPHIC_DATA] can be tra…" at bounding box center [445, 261] width 215 height 99
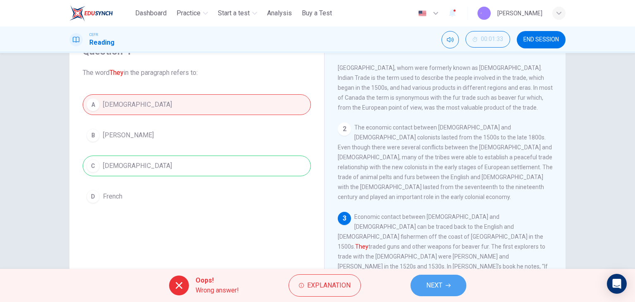
click at [450, 283] on icon "button" at bounding box center [448, 285] width 5 height 5
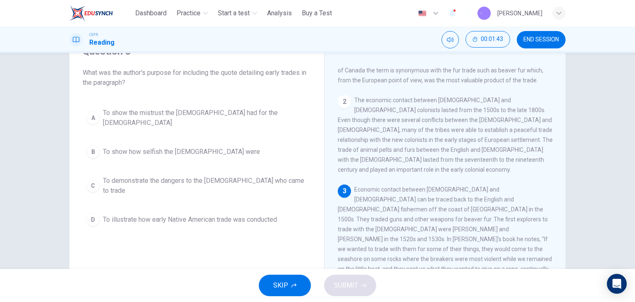
scroll to position [83, 0]
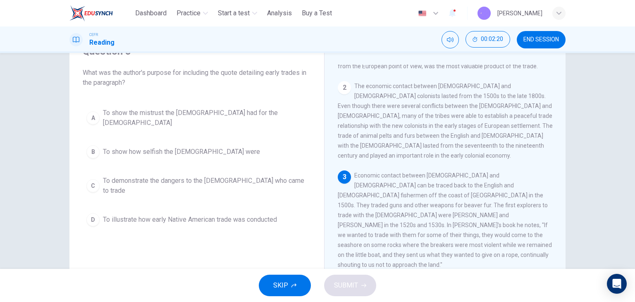
click at [204, 215] on span "To illustrate how early Native American trade was conducted" at bounding box center [190, 220] width 174 height 10
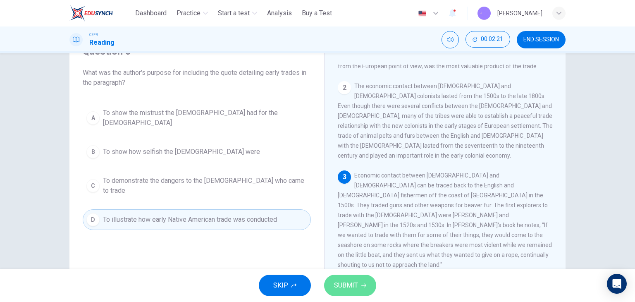
click at [335, 278] on button "SUBMIT" at bounding box center [350, 286] width 52 height 22
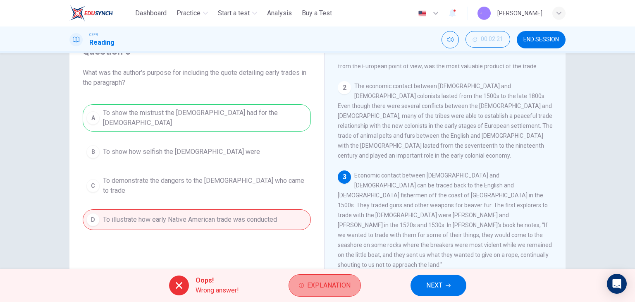
click at [316, 294] on button "Explanation" at bounding box center [325, 285] width 72 height 22
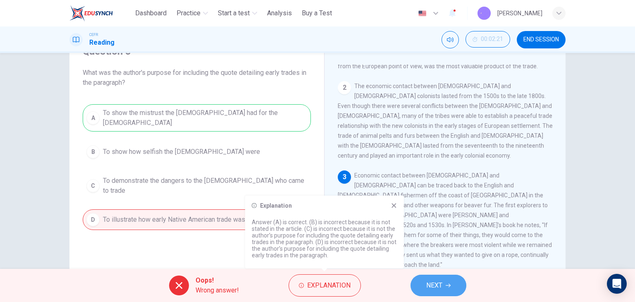
click at [432, 285] on span "NEXT" at bounding box center [434, 286] width 16 height 12
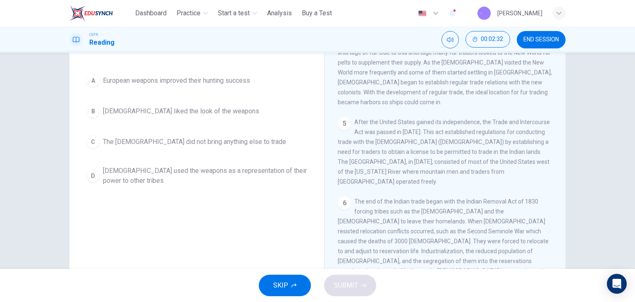
scroll to position [63, 0]
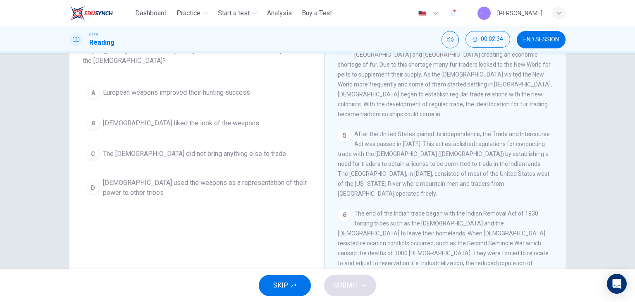
click at [528, 41] on span "END SESSION" at bounding box center [542, 39] width 36 height 7
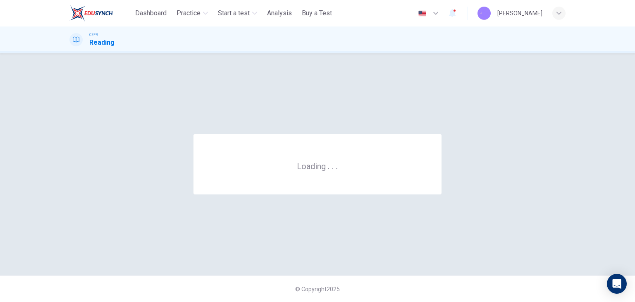
scroll to position [0, 0]
